Goal: Task Accomplishment & Management: Manage account settings

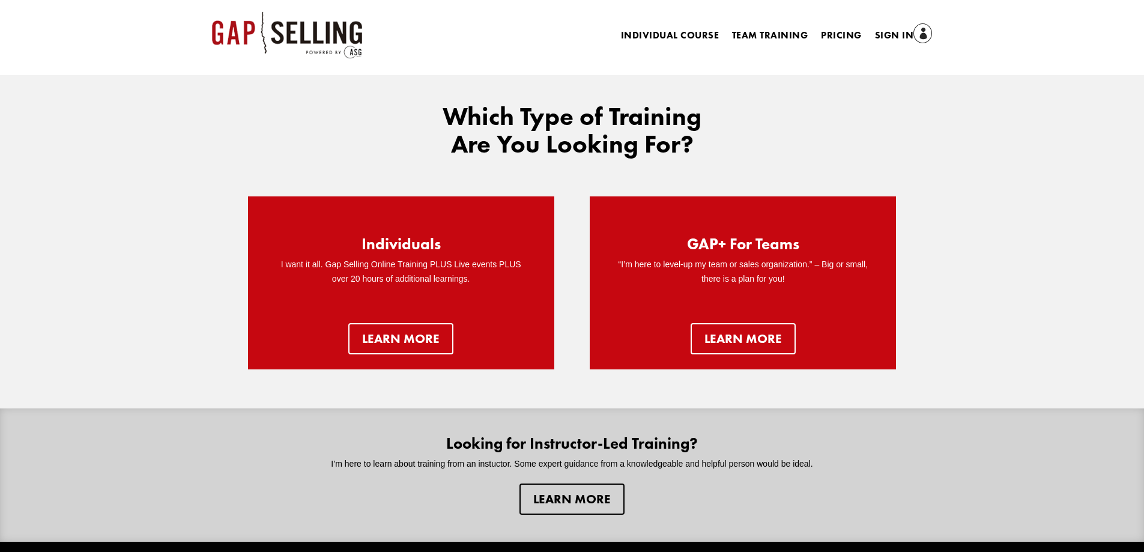
click at [884, 26] on div "Individual Course Team Training Pricing Sign In Individual Course Team Training…" at bounding box center [698, 27] width 467 height 33
click at [881, 34] on link "Sign In" at bounding box center [904, 36] width 58 height 17
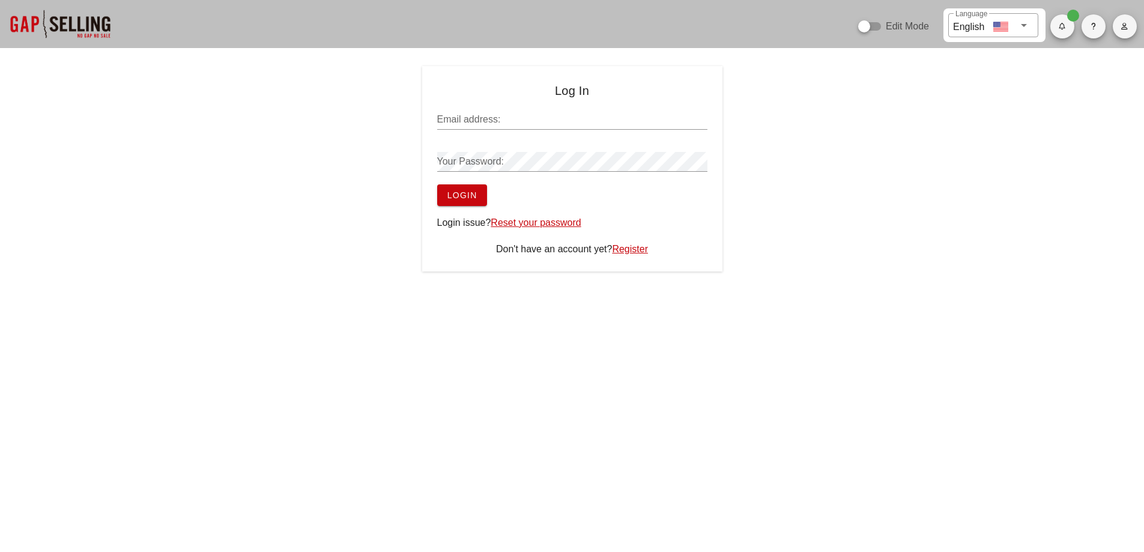
type input "sean@salesgrowth.com"
click at [460, 198] on span "Login" at bounding box center [462, 195] width 31 height 10
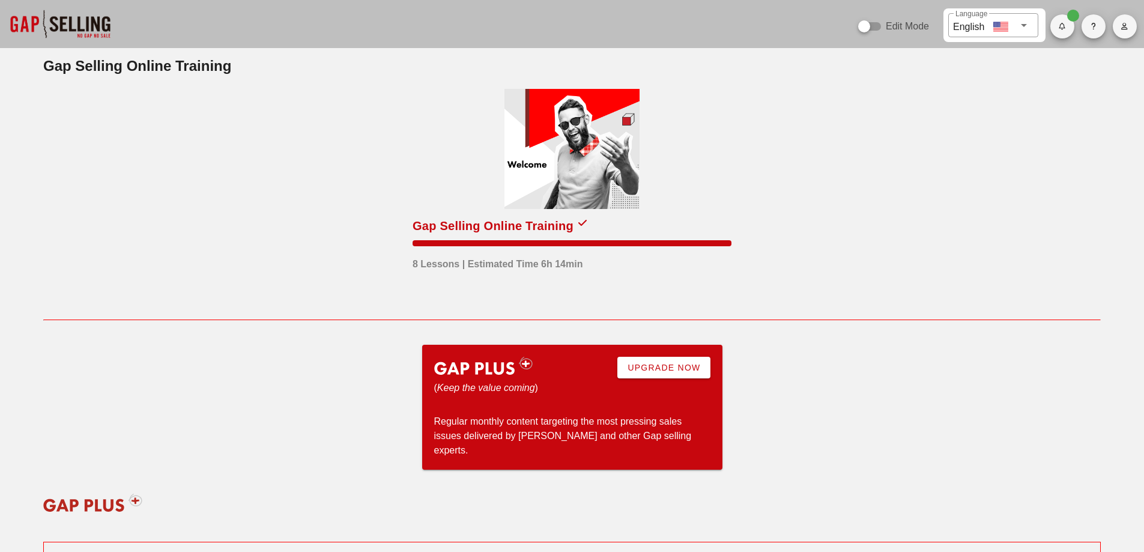
click at [1126, 26] on icon "button" at bounding box center [1124, 26] width 8 height 7
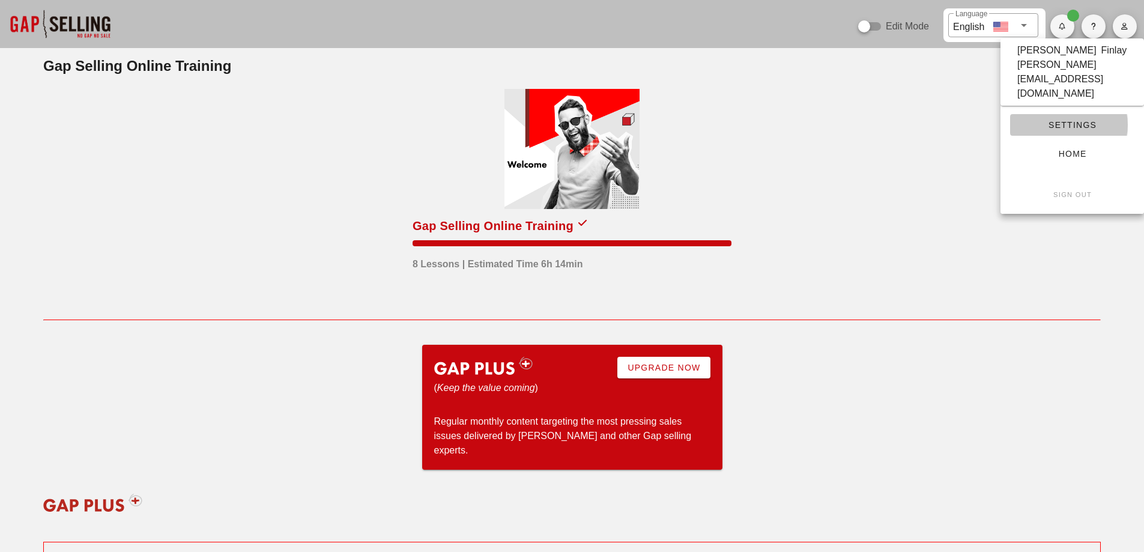
click at [1072, 120] on span "Settings" at bounding box center [1071, 125] width 105 height 10
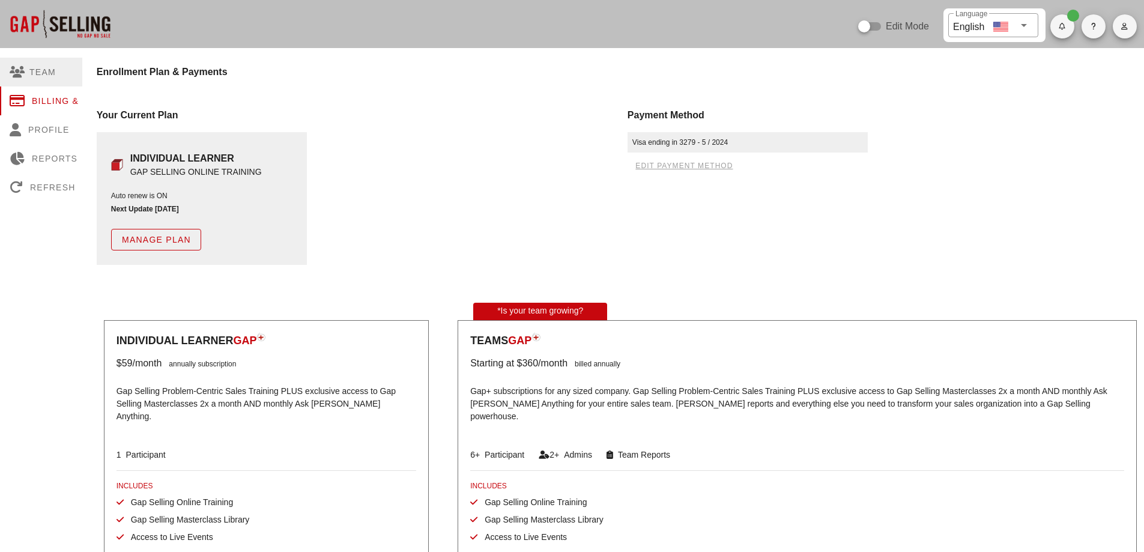
click at [49, 73] on div "Team" at bounding box center [58, 72] width 116 height 29
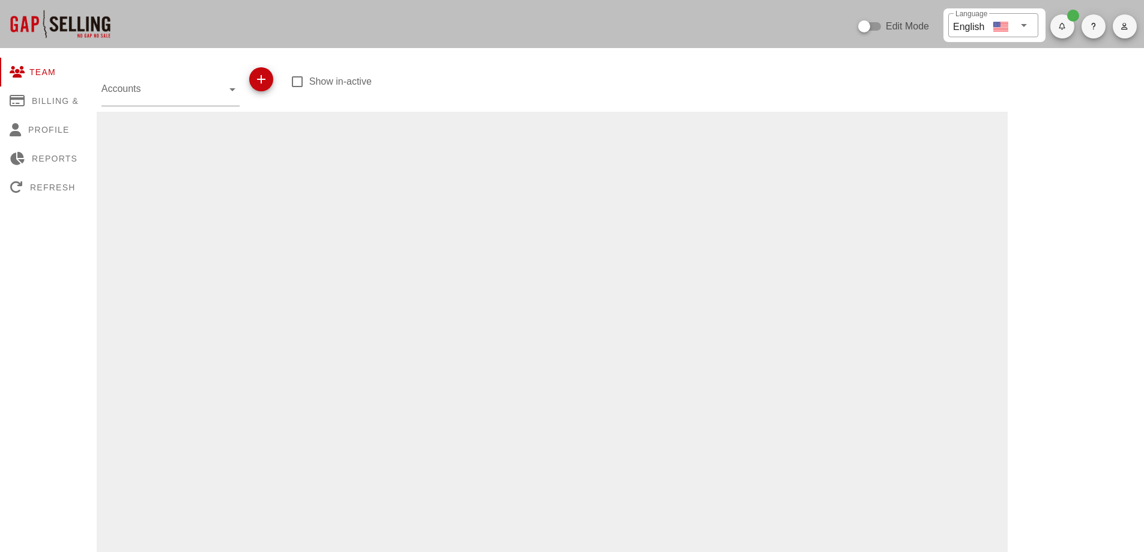
click at [153, 85] on input "Accounts" at bounding box center [161, 88] width 121 height 19
click at [378, 133] on div at bounding box center [552, 526] width 911 height 828
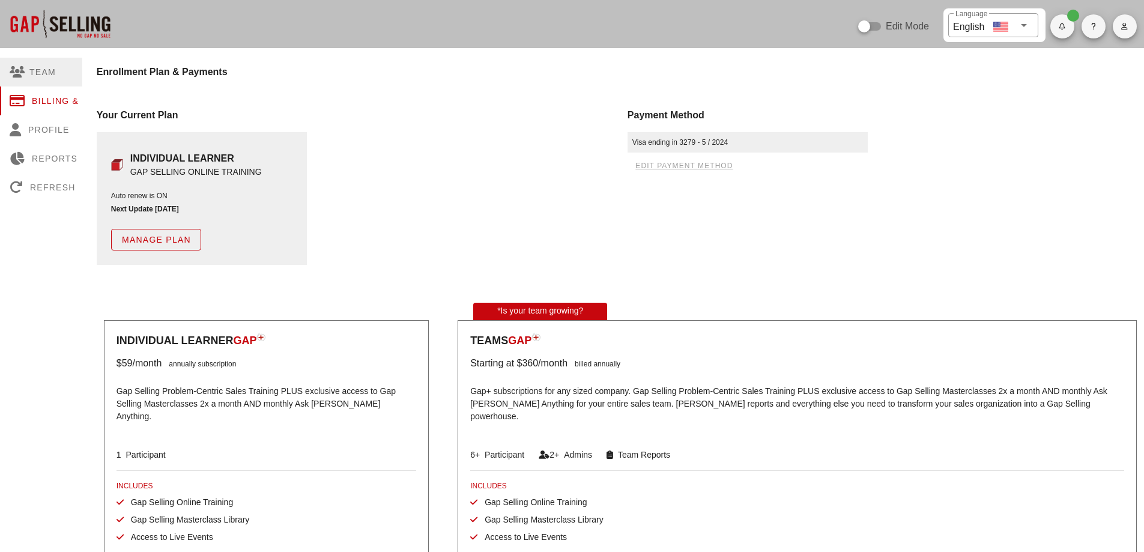
click at [46, 75] on div "Team" at bounding box center [58, 72] width 116 height 29
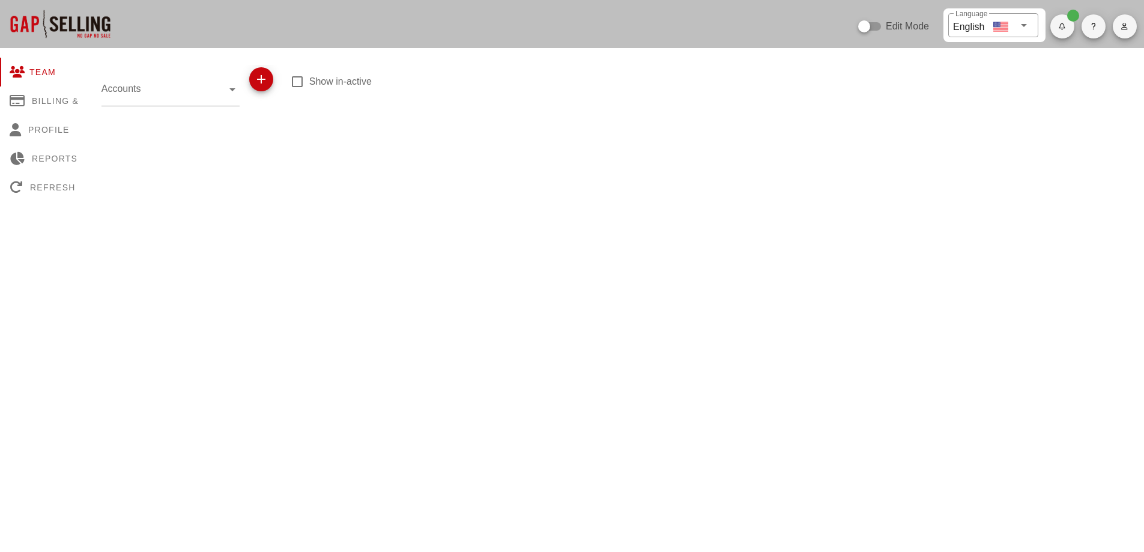
click at [214, 88] on input "Accounts" at bounding box center [161, 88] width 121 height 19
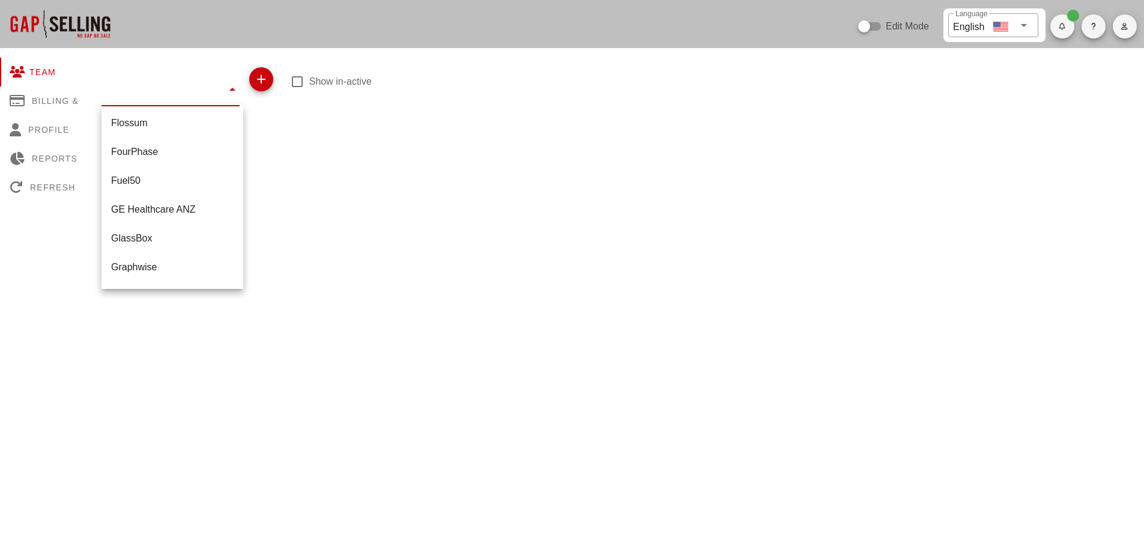
scroll to position [600, 0]
click at [152, 235] on div "Graphwise" at bounding box center [172, 245] width 122 height 26
type input "Graphwise"
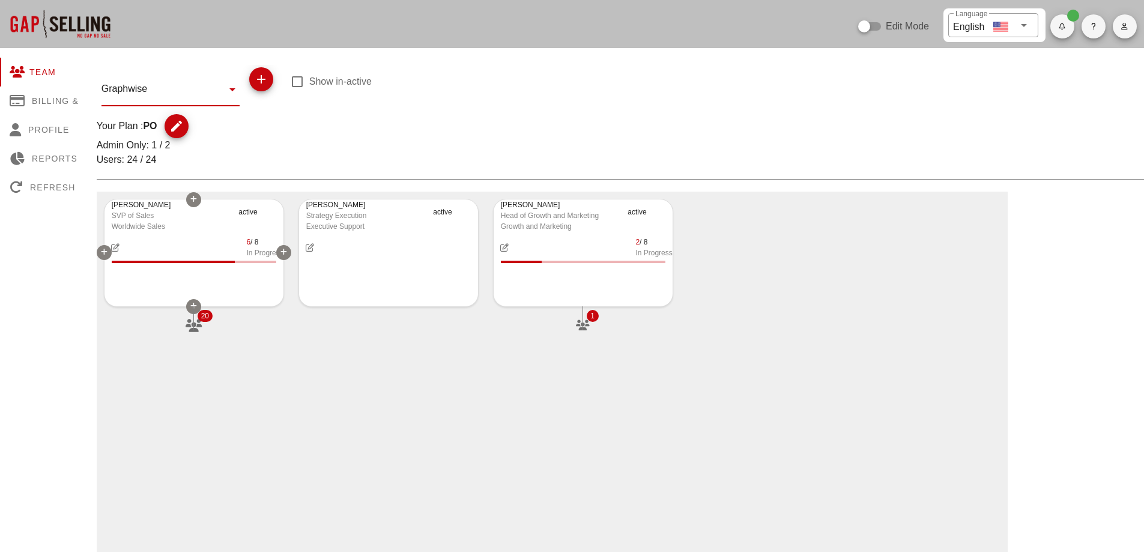
click at [192, 327] on icon "button" at bounding box center [193, 325] width 19 height 13
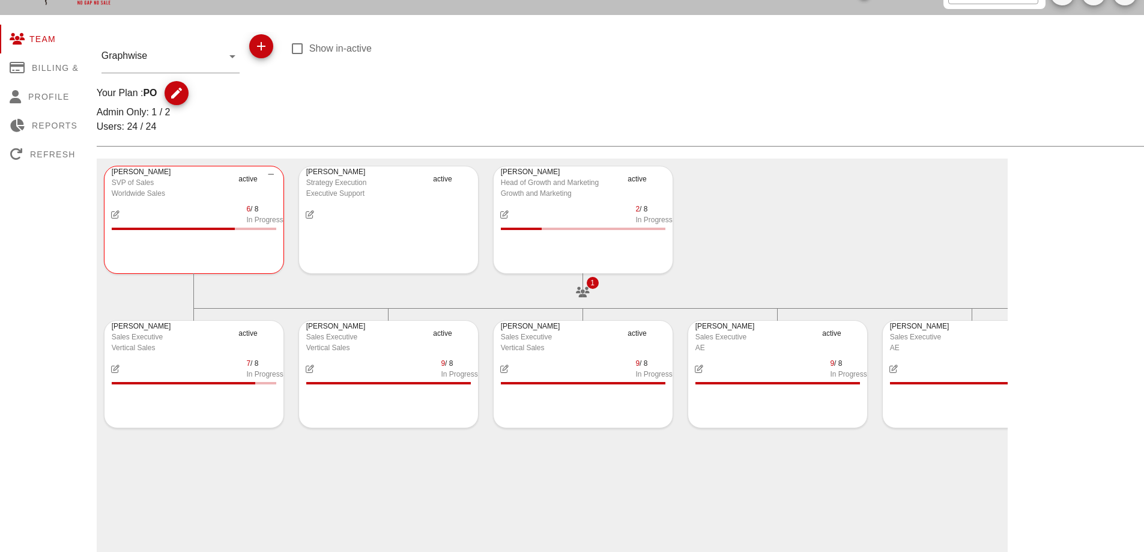
scroll to position [60, 0]
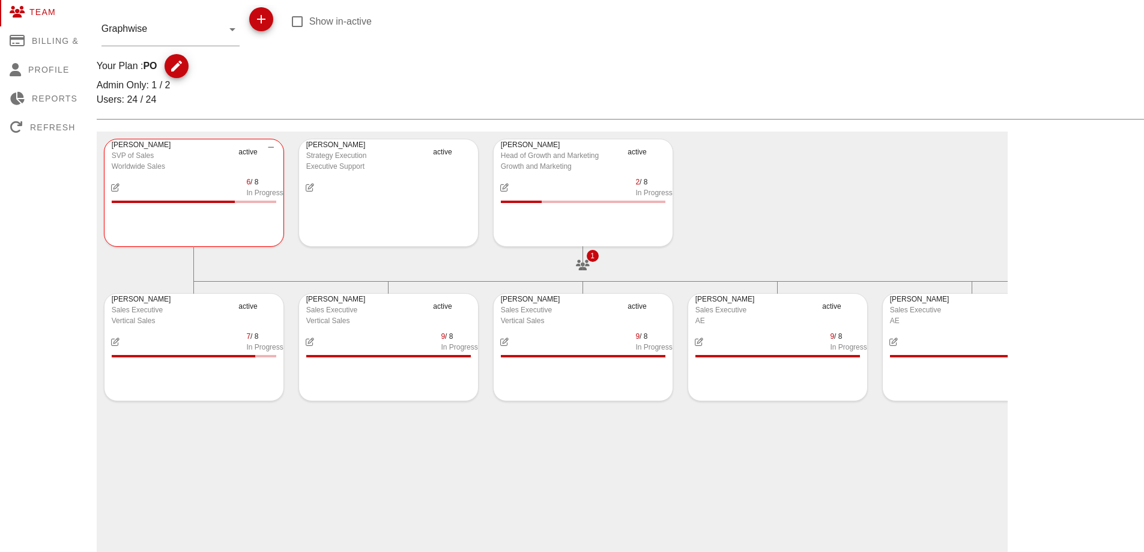
click at [842, 495] on div "Rick Crane SVP of Sales Worldwide Sales active 6 / 8 In Progress 20 Peio Popov …" at bounding box center [552, 545] width 911 height 828
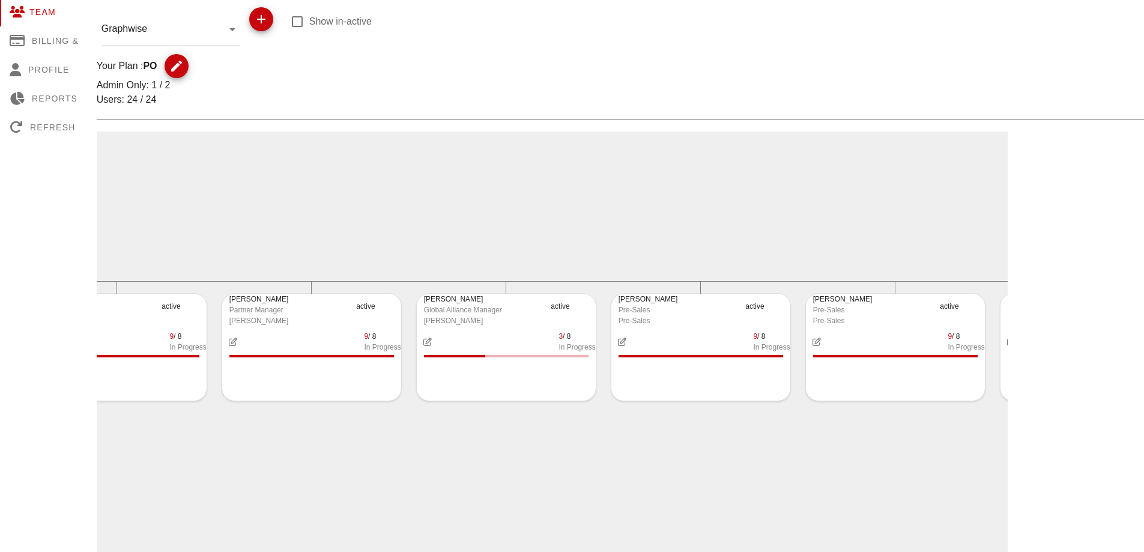
scroll to position [0, 1657]
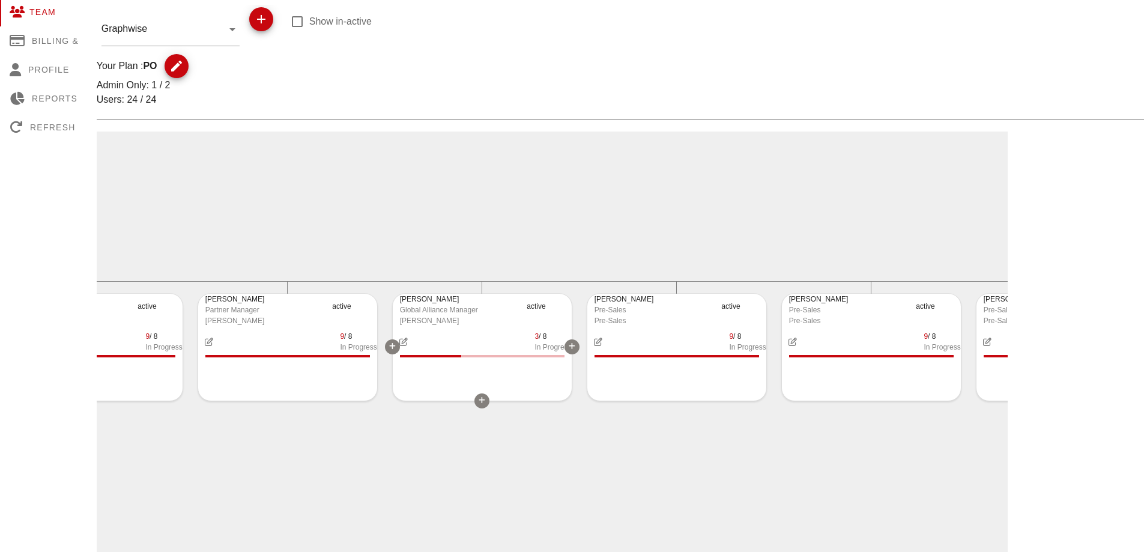
click at [481, 319] on div "PAM" at bounding box center [460, 320] width 120 height 11
click at [405, 343] on icon "button" at bounding box center [403, 341] width 10 height 8
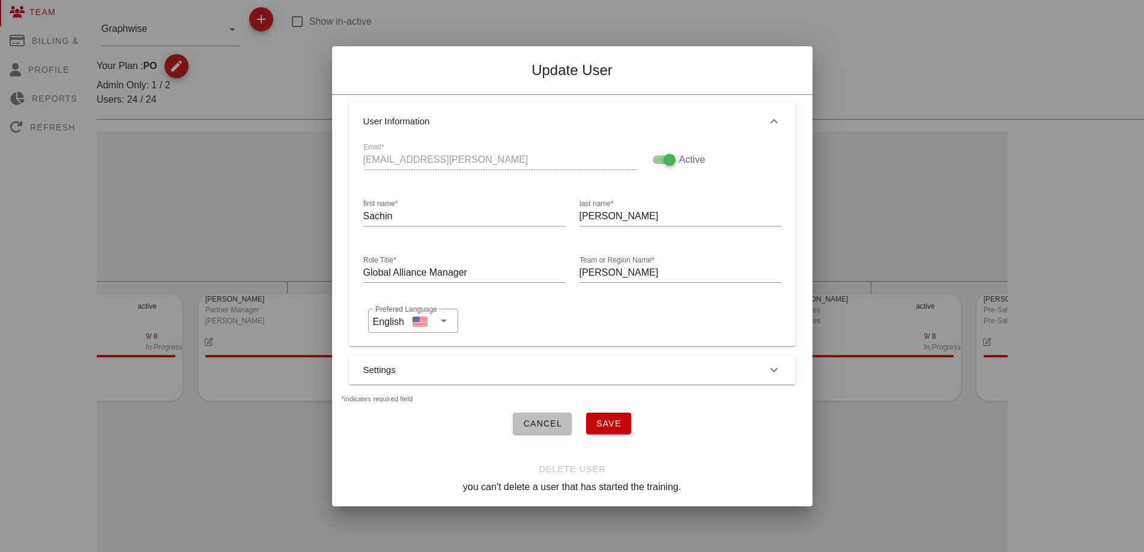
click at [665, 156] on div at bounding box center [669, 159] width 20 height 20
checkbox input "false"
click at [609, 418] on span "Save" at bounding box center [609, 423] width 26 height 10
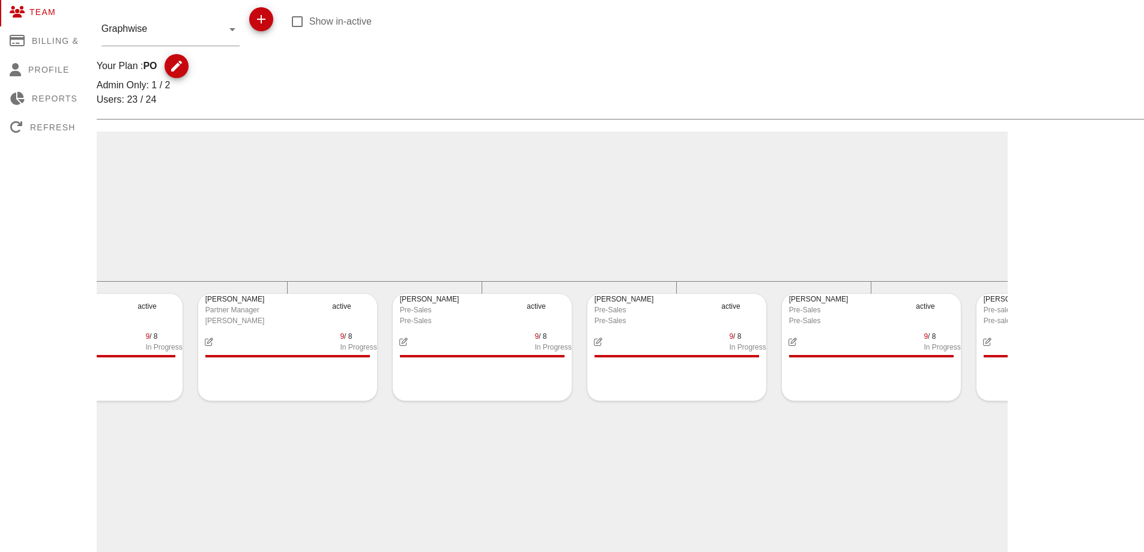
click at [572, 443] on div "Rick Crane SVP of Sales Worldwide Sales active 6 / 8 In Progress 19 Peio Popov …" at bounding box center [552, 545] width 911 height 828
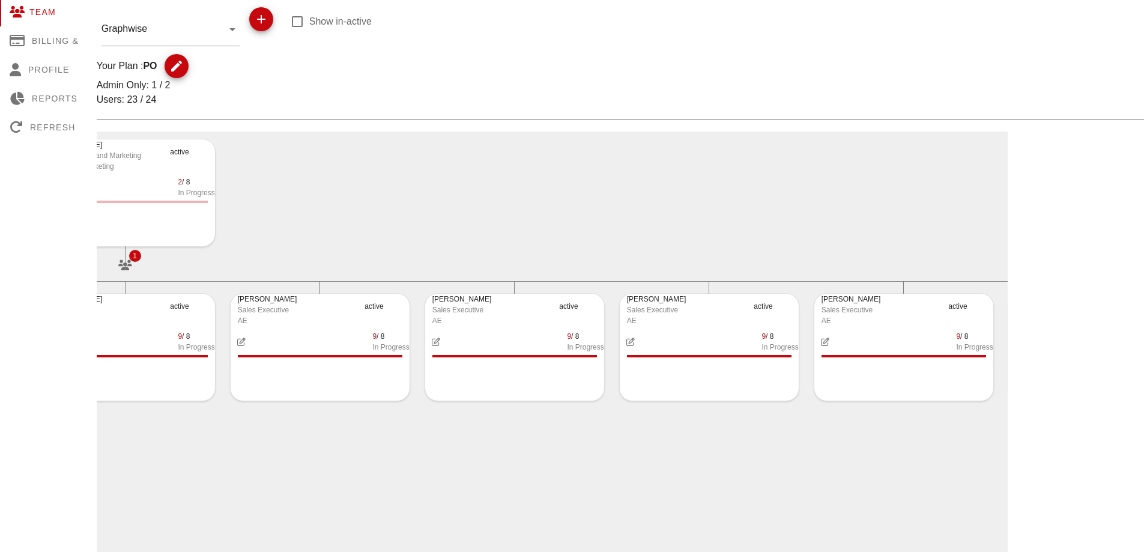
scroll to position [0, 456]
click at [451, 468] on div "Rick Crane SVP of Sales Worldwide Sales active 6 / 8 In Progress 19 Peio Popov …" at bounding box center [552, 545] width 911 height 828
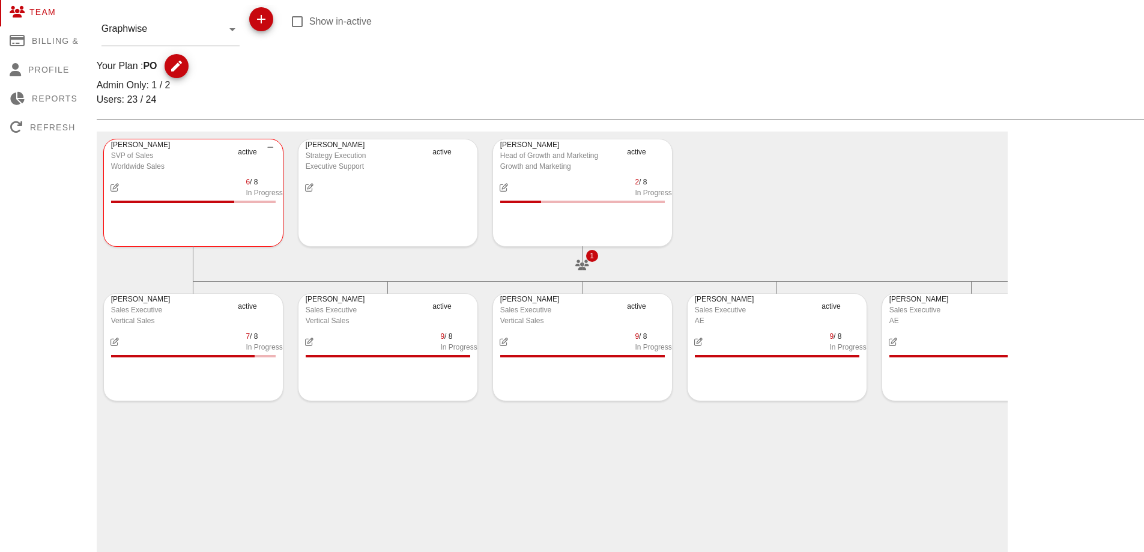
scroll to position [0, 0]
click at [583, 265] on div at bounding box center [582, 258] width 1 height 24
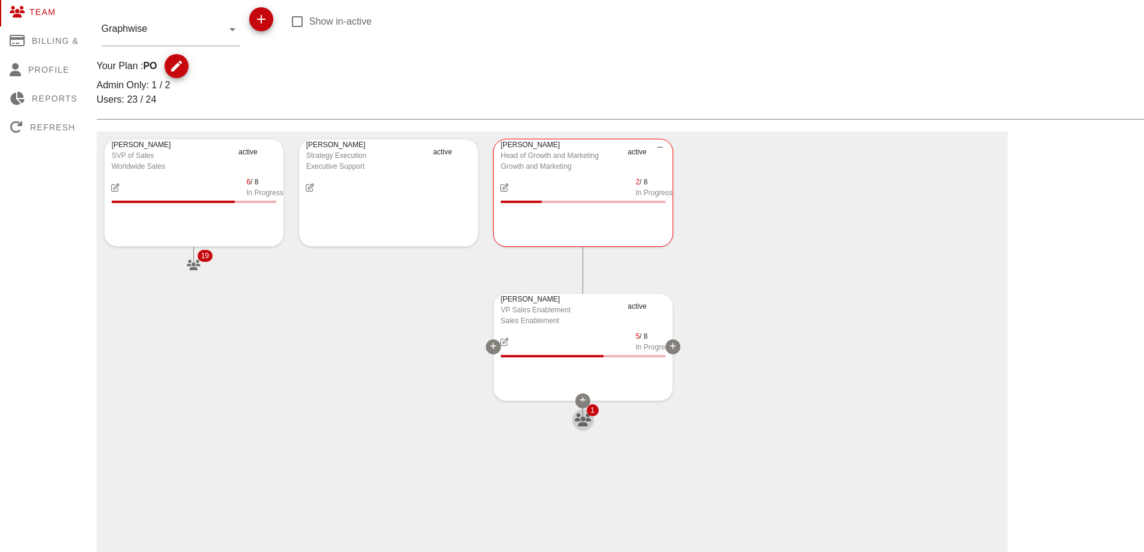
click at [585, 418] on icon "button" at bounding box center [582, 419] width 19 height 13
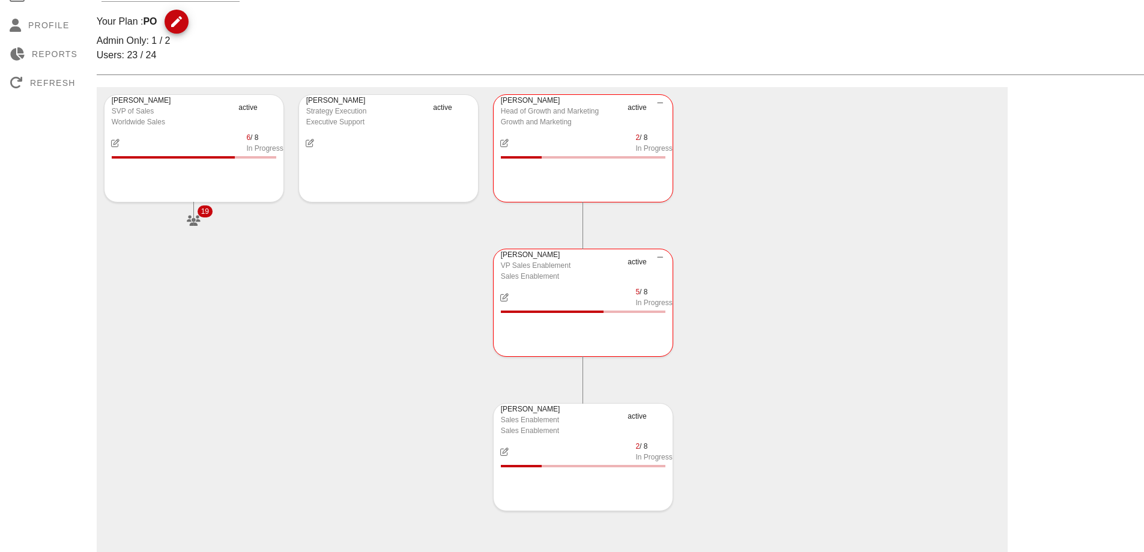
scroll to position [180, 0]
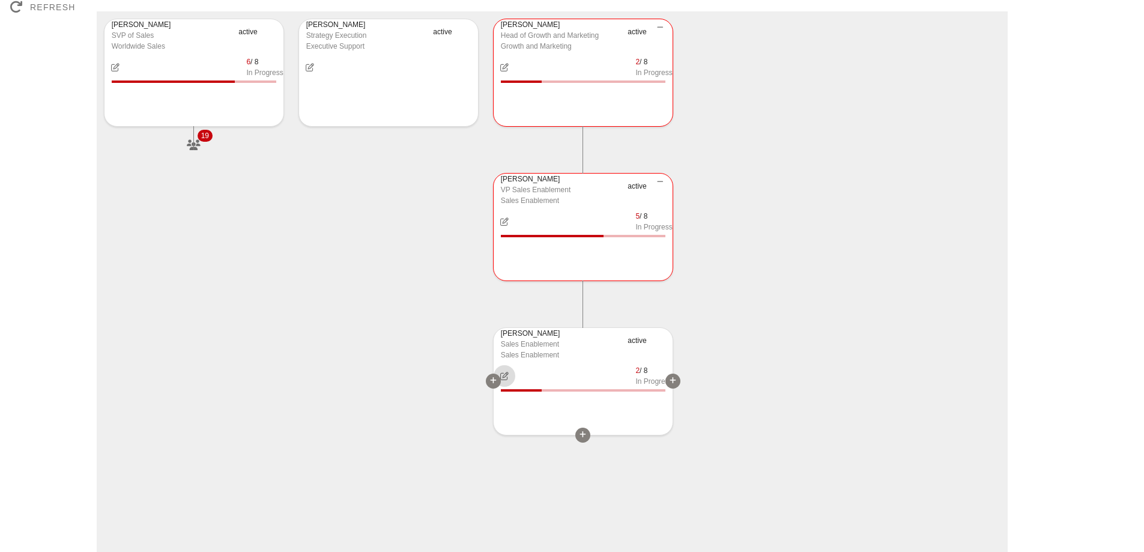
click at [506, 372] on icon "button" at bounding box center [504, 376] width 10 height 8
type input "teodora.petkova@graphwise.ai"
type input "Teodora"
type input "Petkova"
type input "Sales Enablement"
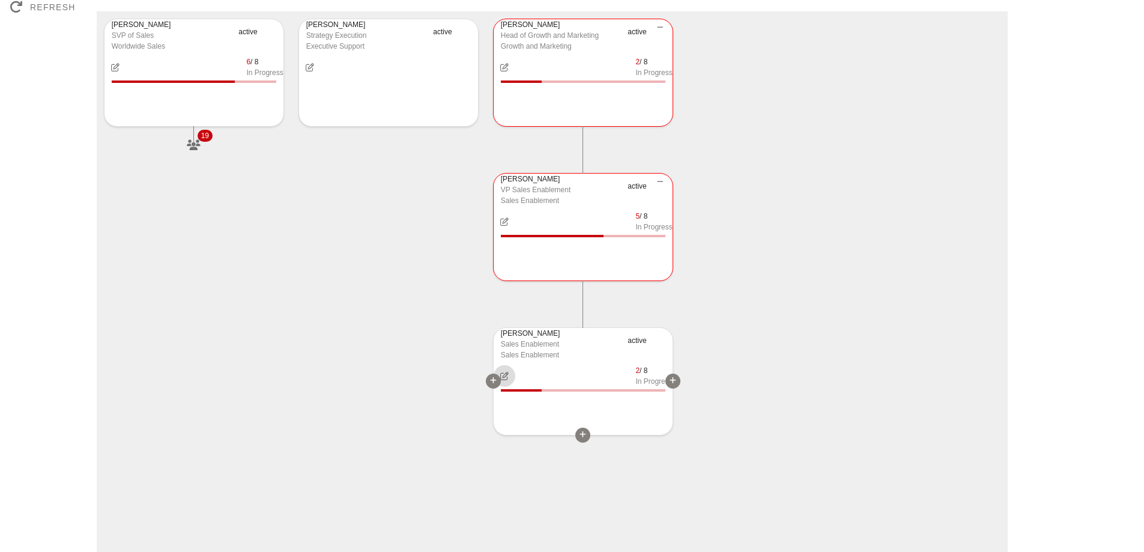
type input "Sales Enablement"
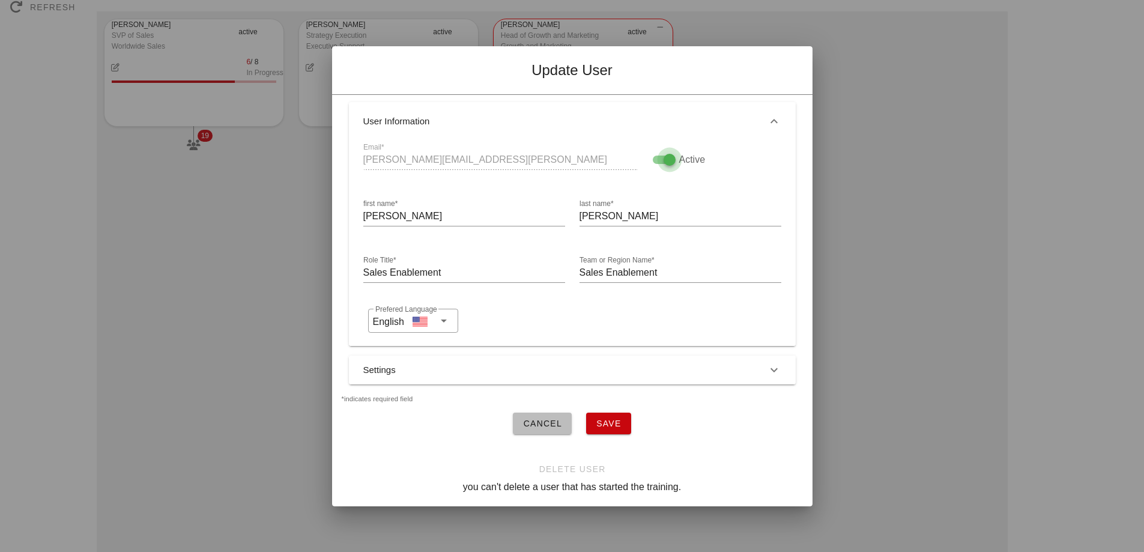
click at [662, 152] on div at bounding box center [669, 159] width 20 height 20
checkbox input "false"
click at [617, 420] on span "Save" at bounding box center [609, 423] width 26 height 10
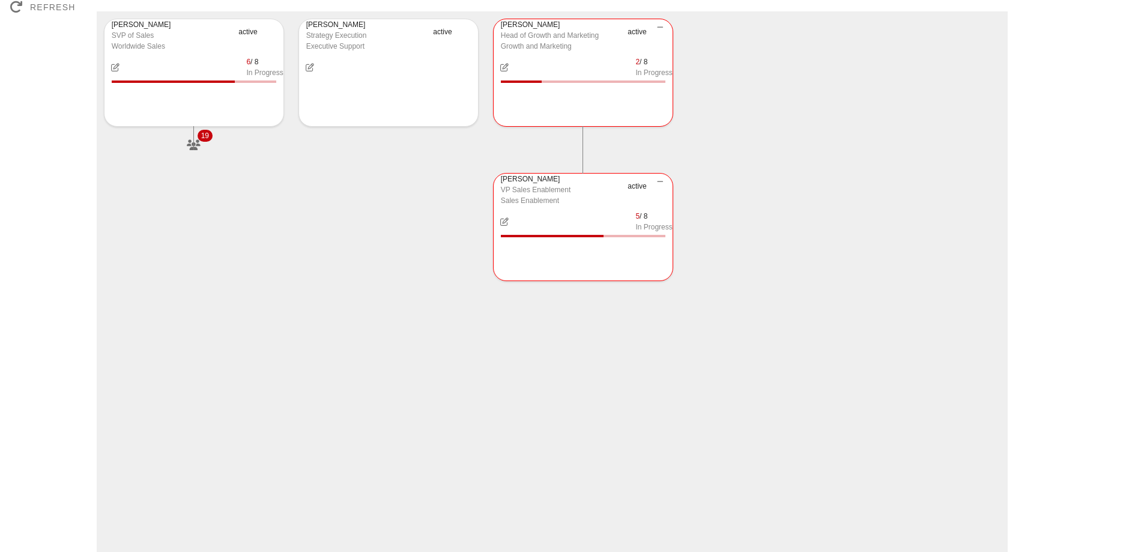
scroll to position [0, 0]
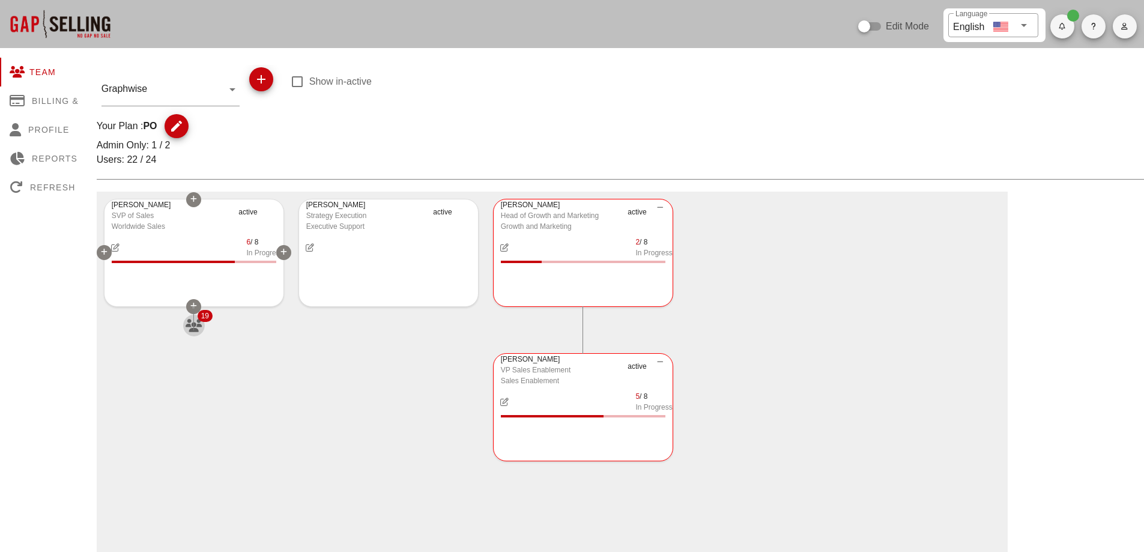
click at [195, 325] on icon "button" at bounding box center [193, 325] width 19 height 13
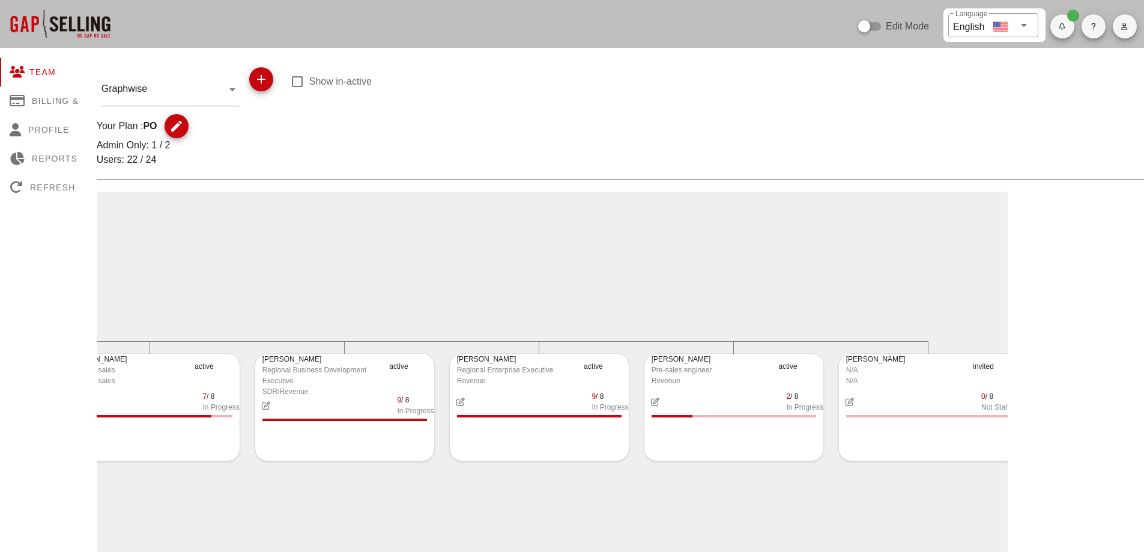
scroll to position [0, 2785]
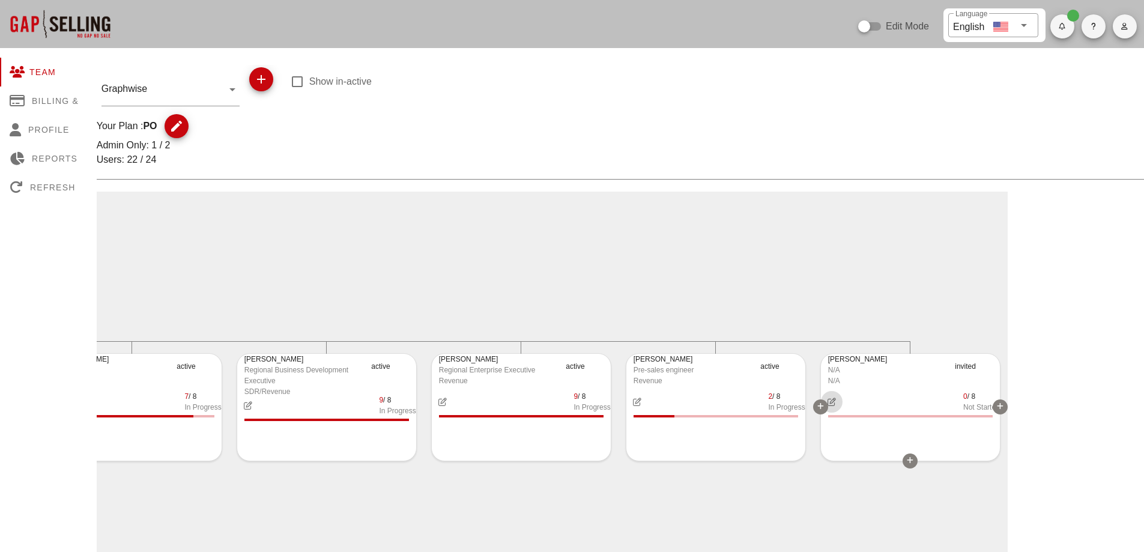
click at [834, 405] on icon "button" at bounding box center [831, 401] width 10 height 8
type input "matt.fredrickson@graphwise.ai"
type input "Matt"
type input "Fredrickson"
type input "N/A"
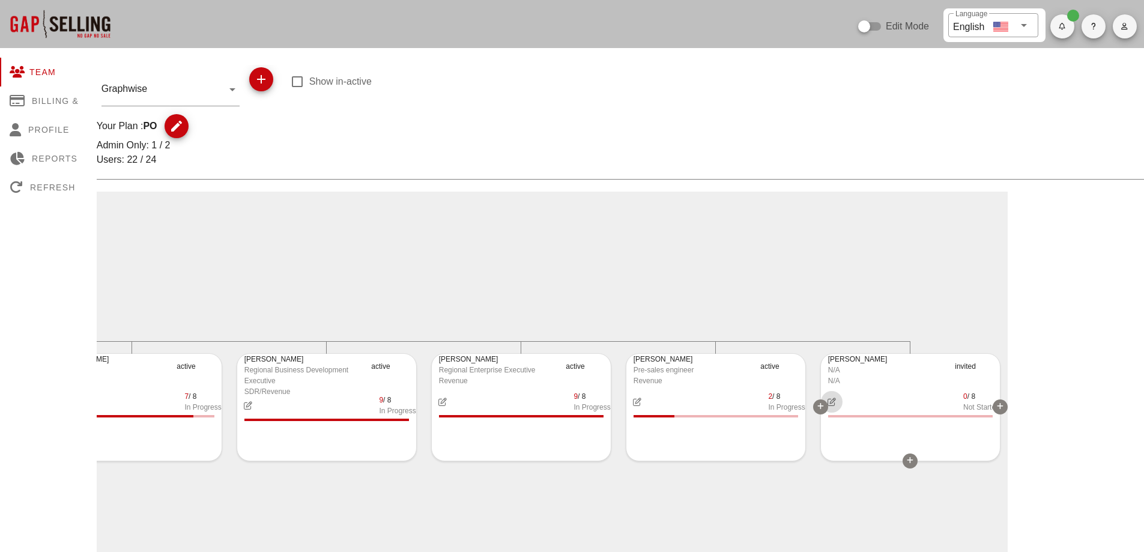
type input "N/A"
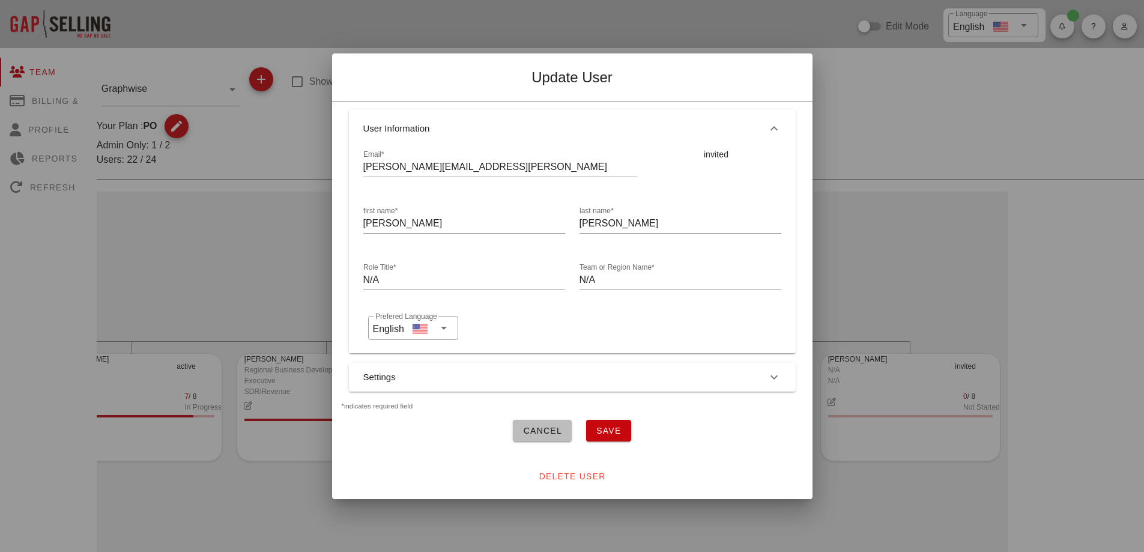
click at [477, 277] on input "N/A" at bounding box center [464, 279] width 202 height 19
paste input "Strategic Accounts Executive"
type input "Strategic Accounts Executive"
click at [620, 426] on span "Save" at bounding box center [609, 431] width 26 height 10
